Goal: Use online tool/utility: Utilize a website feature to perform a specific function

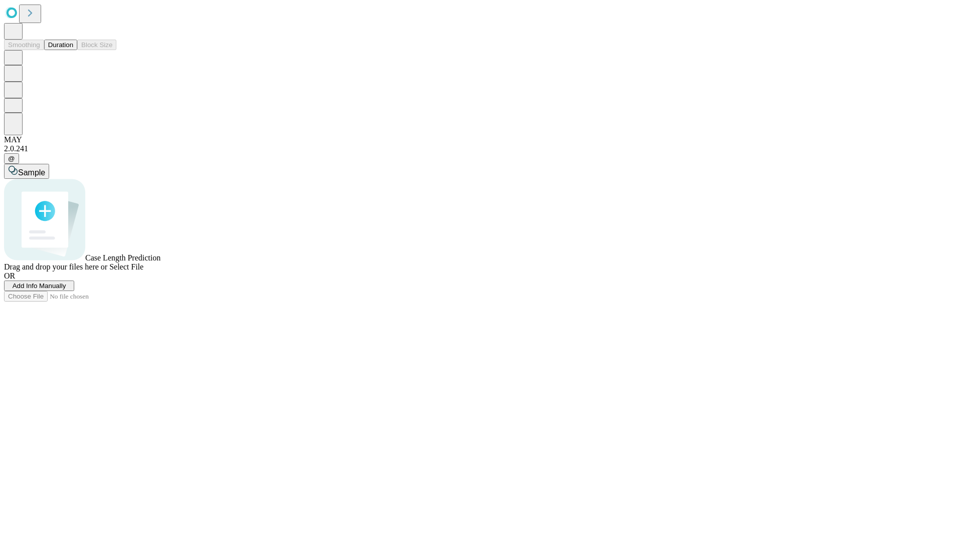
click at [73, 50] on button "Duration" at bounding box center [60, 45] width 33 height 11
click at [66, 290] on span "Add Info Manually" at bounding box center [40, 286] width 54 height 8
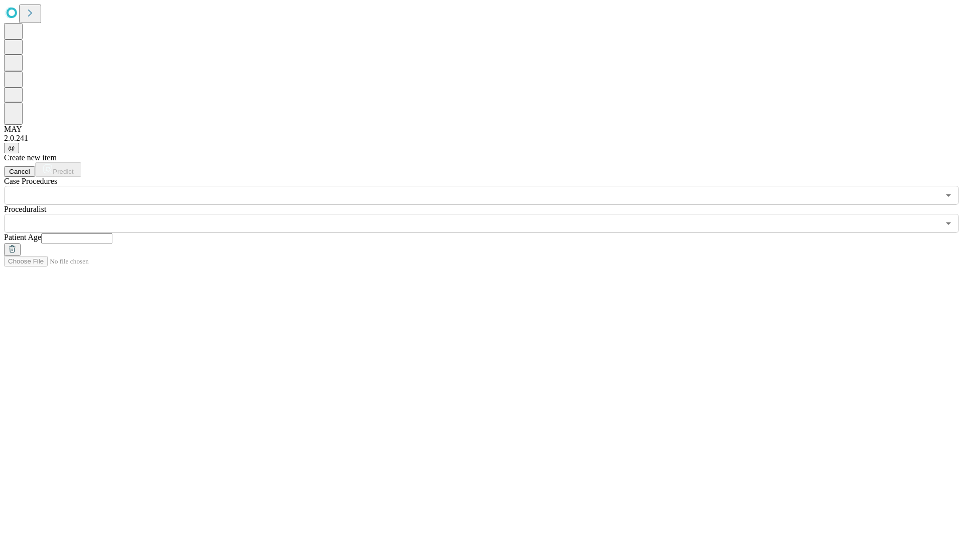
click at [112, 234] on input "text" at bounding box center [76, 239] width 71 height 10
type input "**"
click at [488, 214] on input "text" at bounding box center [471, 223] width 935 height 19
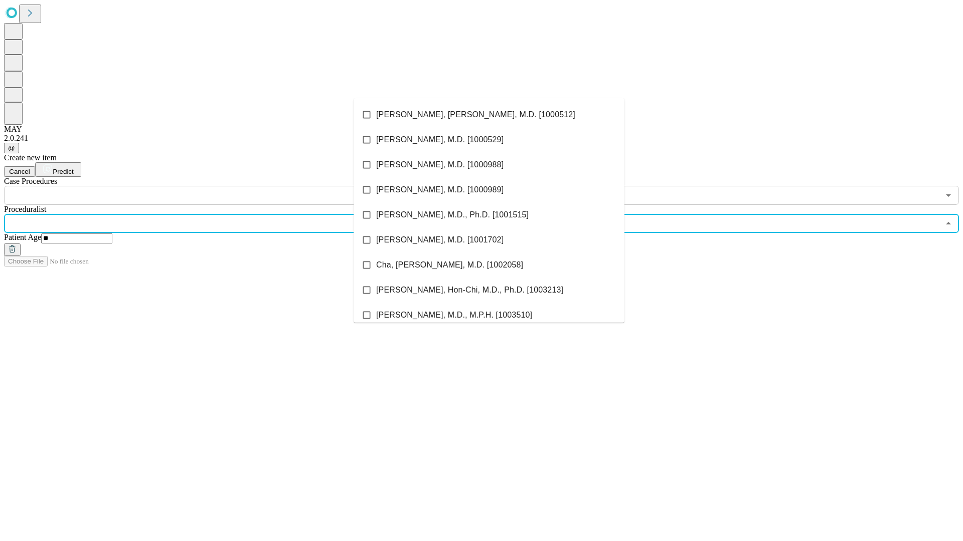
click at [489, 115] on li "[PERSON_NAME], [PERSON_NAME], M.D. [1000512]" at bounding box center [488, 114] width 271 height 25
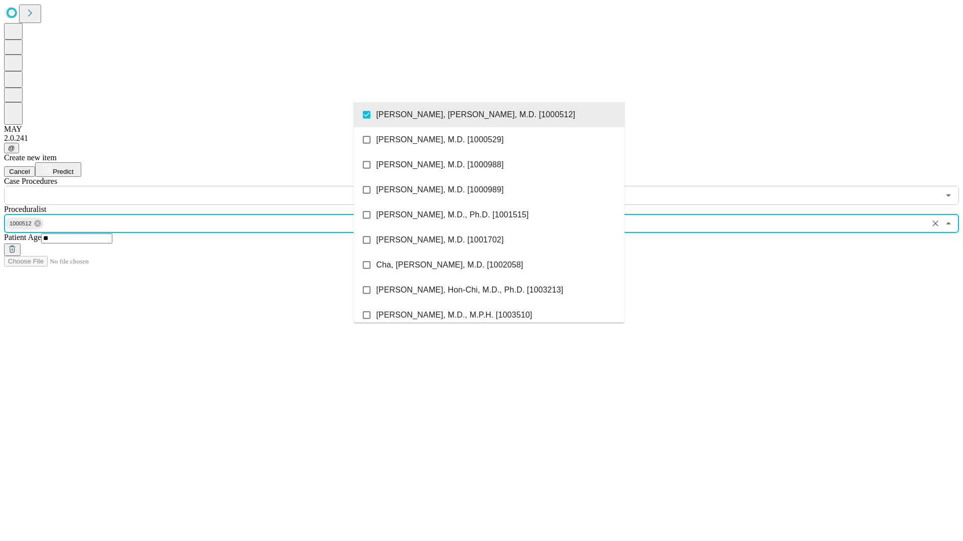
click at [211, 186] on input "text" at bounding box center [471, 195] width 935 height 19
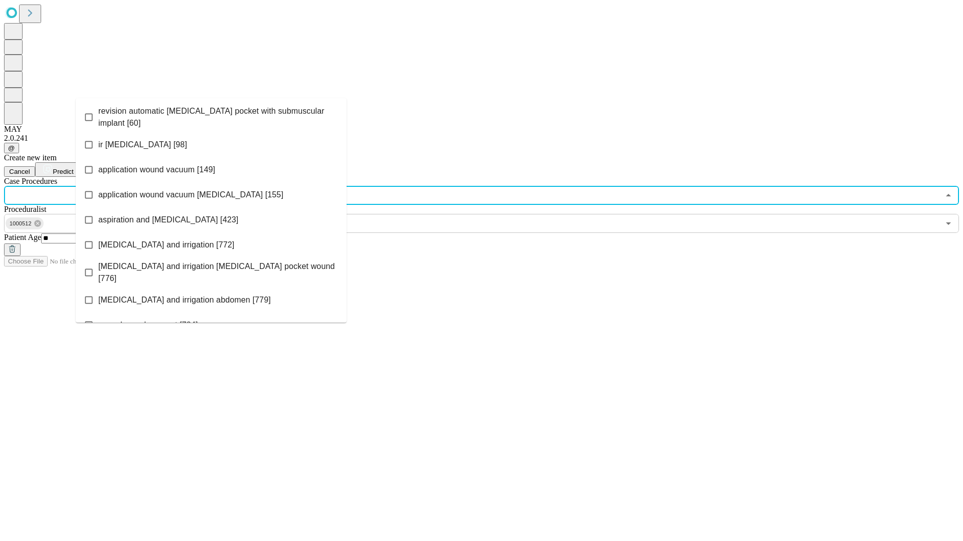
click at [211, 115] on span "revision automatic [MEDICAL_DATA] pocket with submuscular implant [60]" at bounding box center [218, 117] width 240 height 24
click at [73, 168] on span "Predict" at bounding box center [63, 172] width 21 height 8
